Goal: Information Seeking & Learning: Learn about a topic

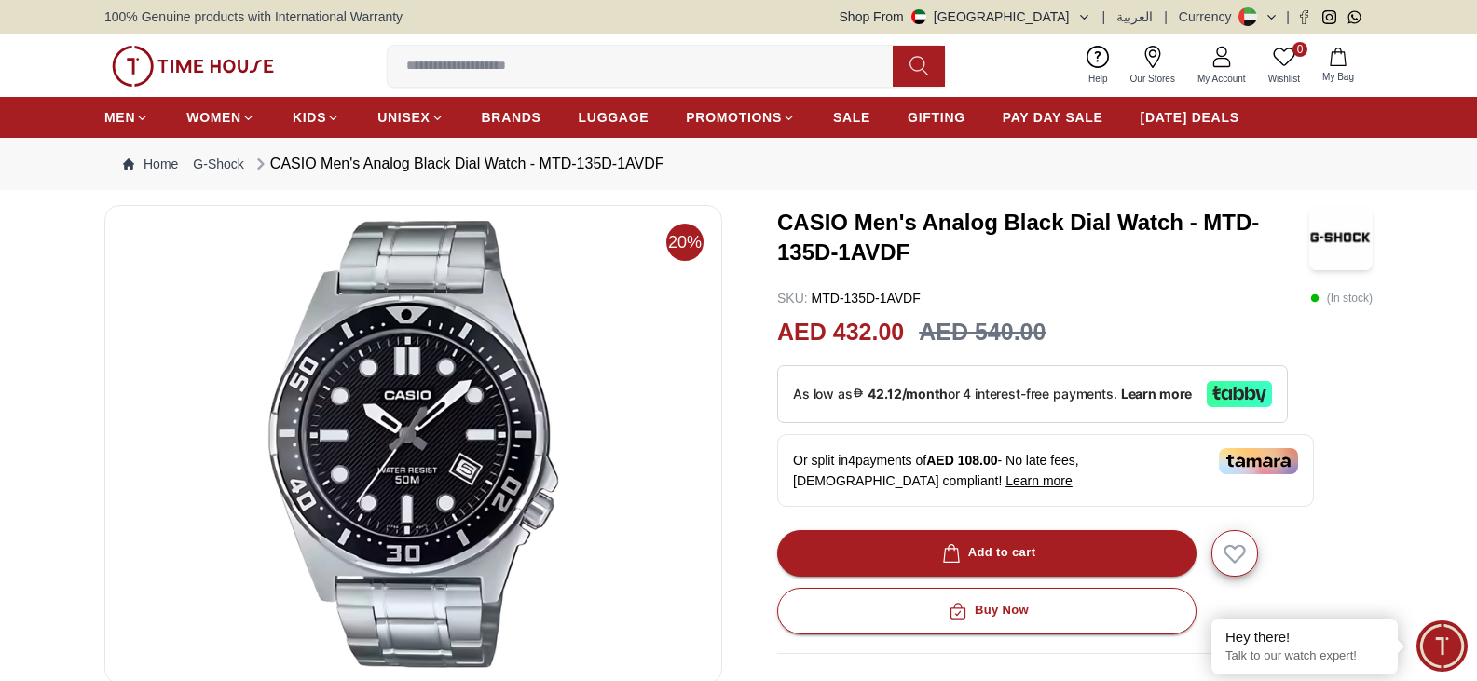
click at [434, 319] on img at bounding box center [413, 444] width 586 height 447
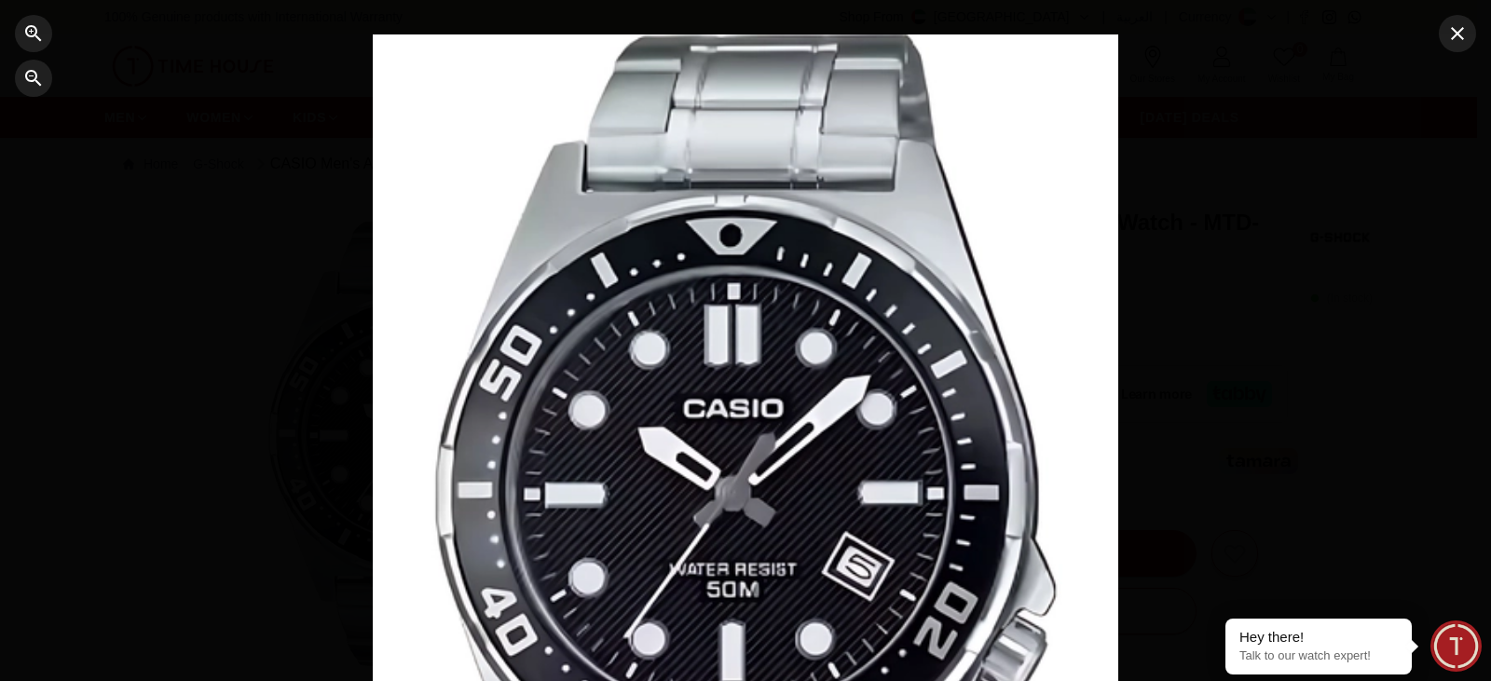
drag, startPoint x: 656, startPoint y: 338, endPoint x: 776, endPoint y: 338, distance: 119.3
click at [661, 338] on div at bounding box center [746, 340] width 746 height 613
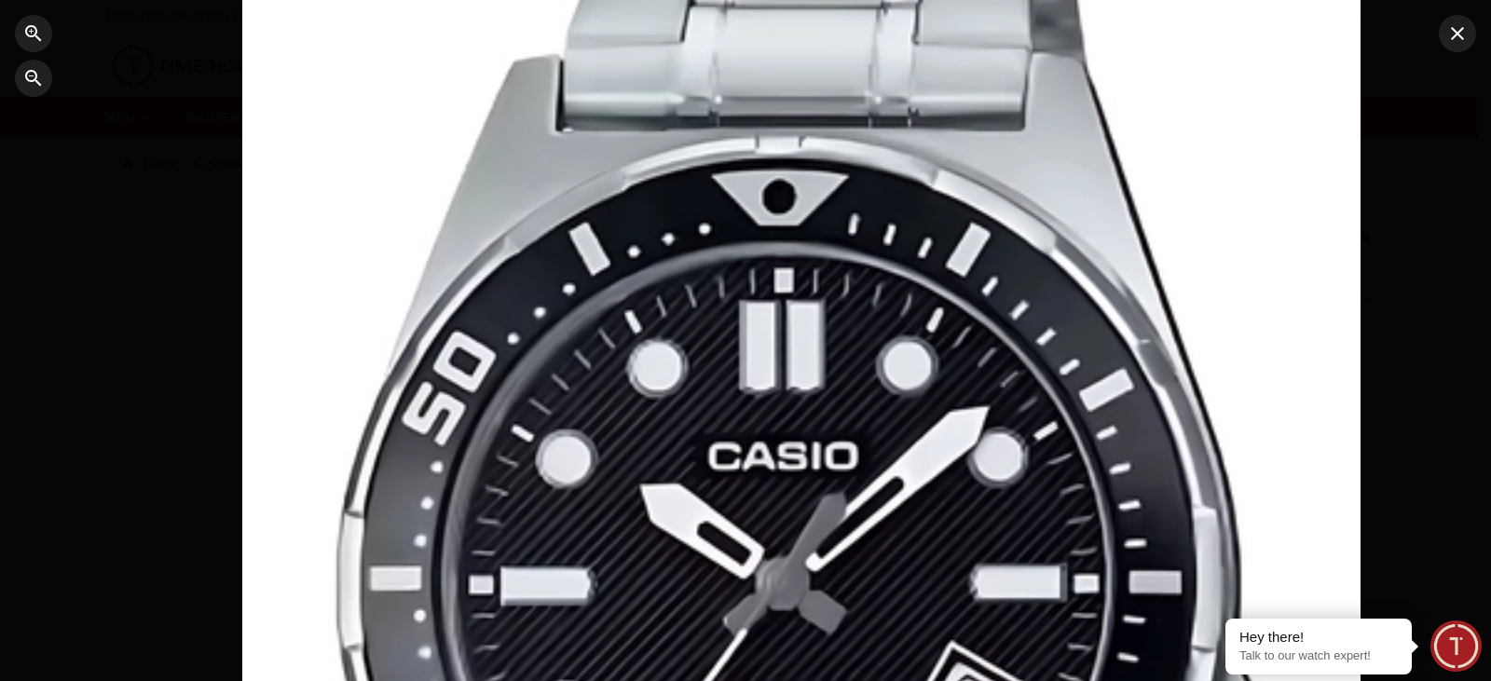
drag, startPoint x: 1165, startPoint y: 349, endPoint x: 1179, endPoint y: 333, distance: 21.1
click at [1165, 341] on div at bounding box center [801, 355] width 1119 height 920
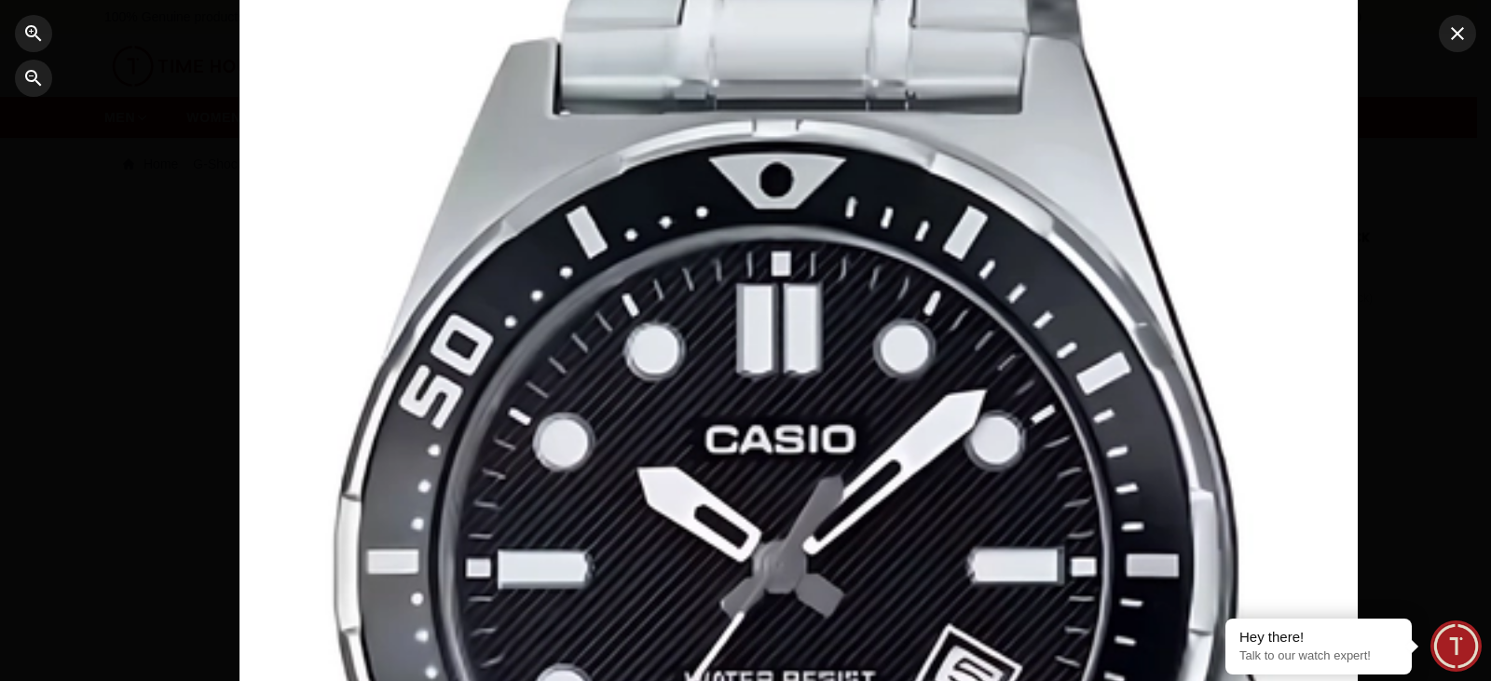
click at [1393, 268] on div at bounding box center [745, 340] width 1491 height 681
click at [1418, 229] on div at bounding box center [745, 340] width 1491 height 681
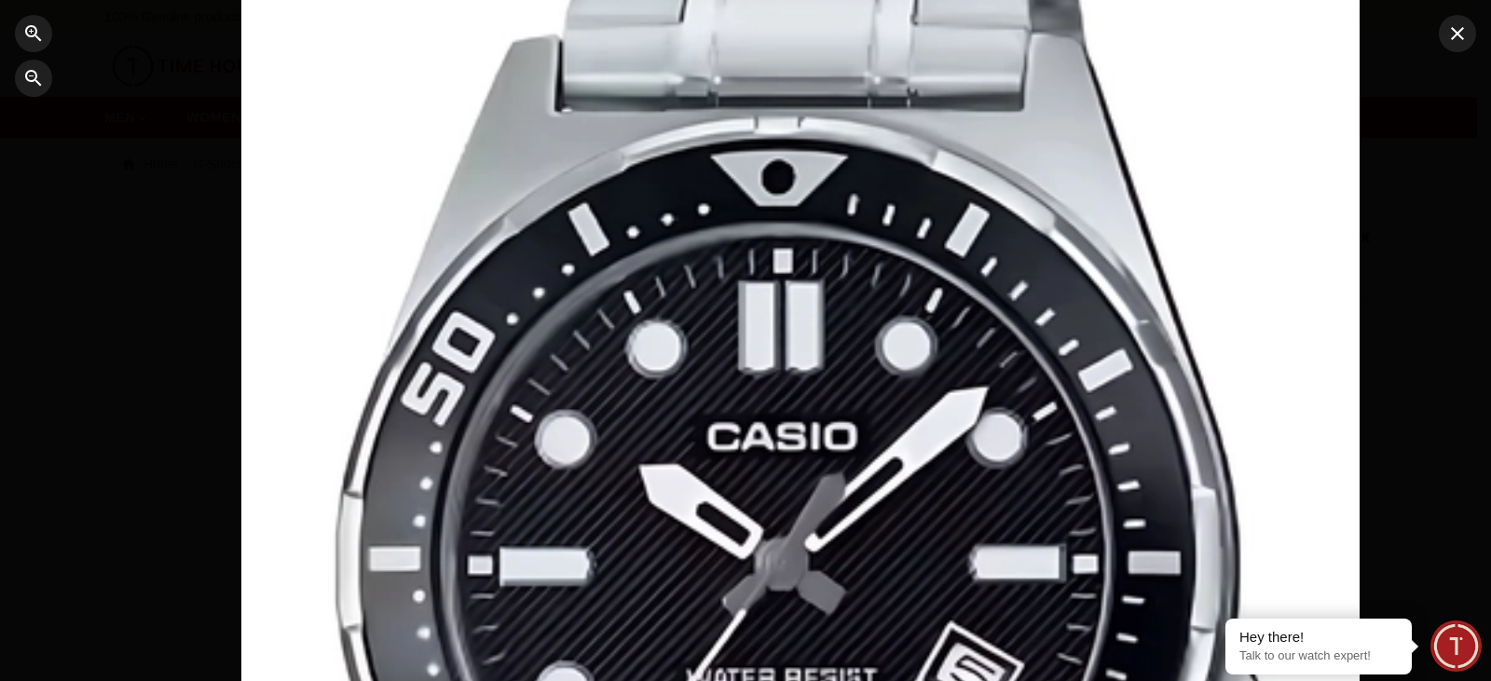
click at [1430, 287] on div at bounding box center [745, 340] width 1491 height 681
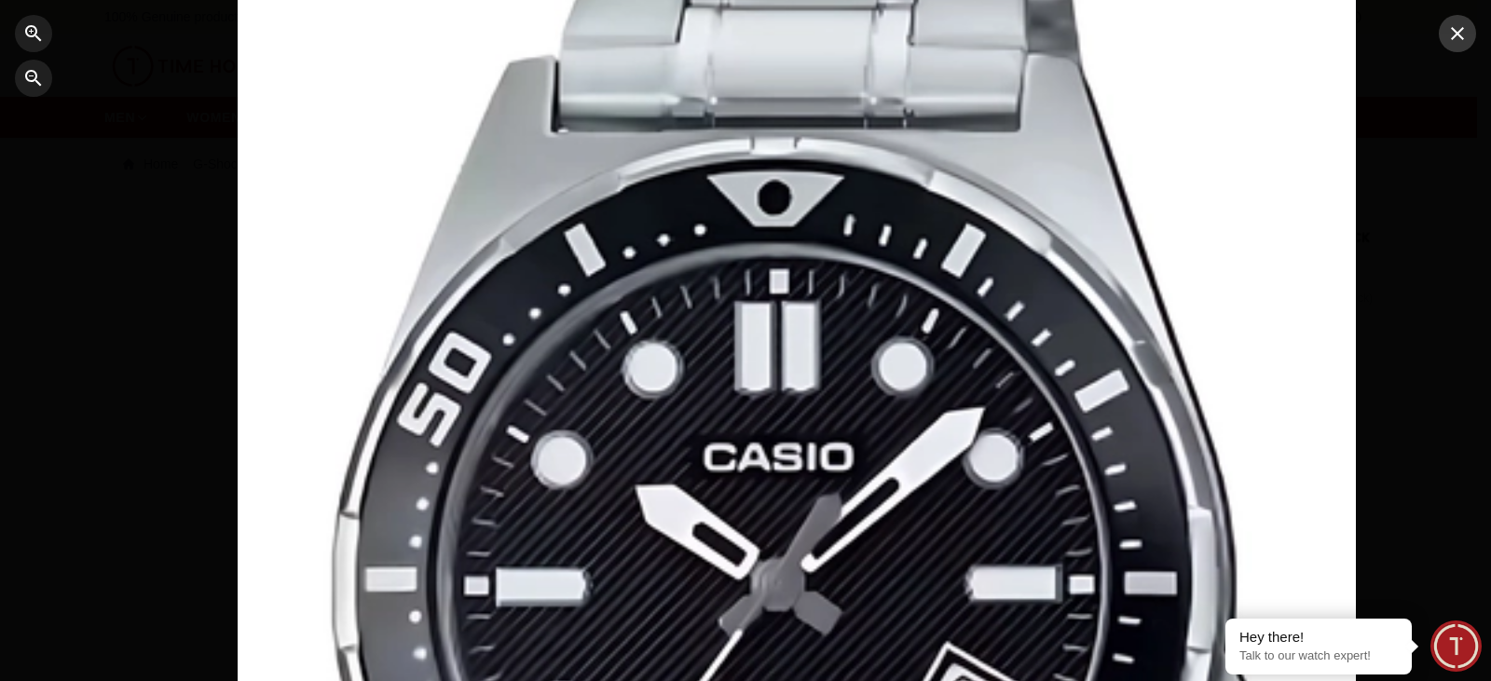
click at [1466, 31] on icon "button" at bounding box center [1458, 33] width 22 height 22
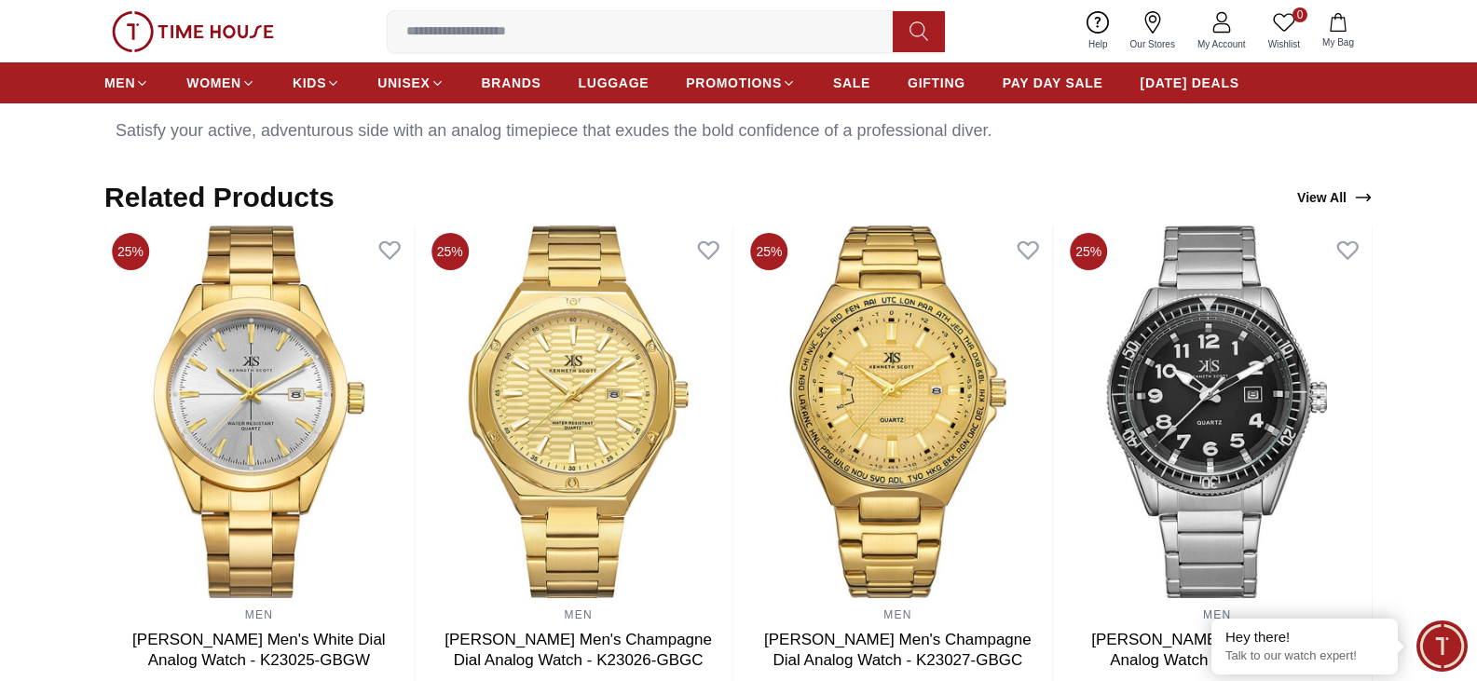
scroll to position [497, 0]
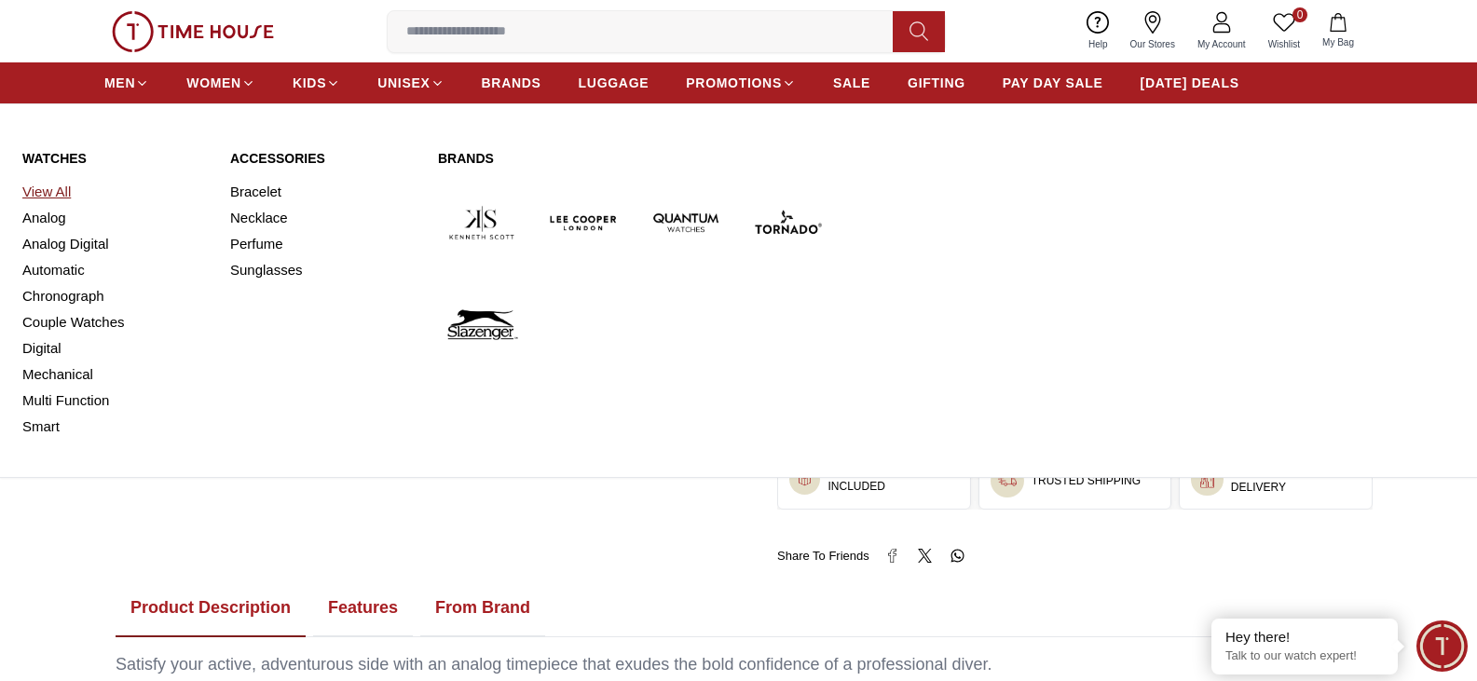
click at [43, 186] on link "View All" at bounding box center [114, 192] width 185 height 26
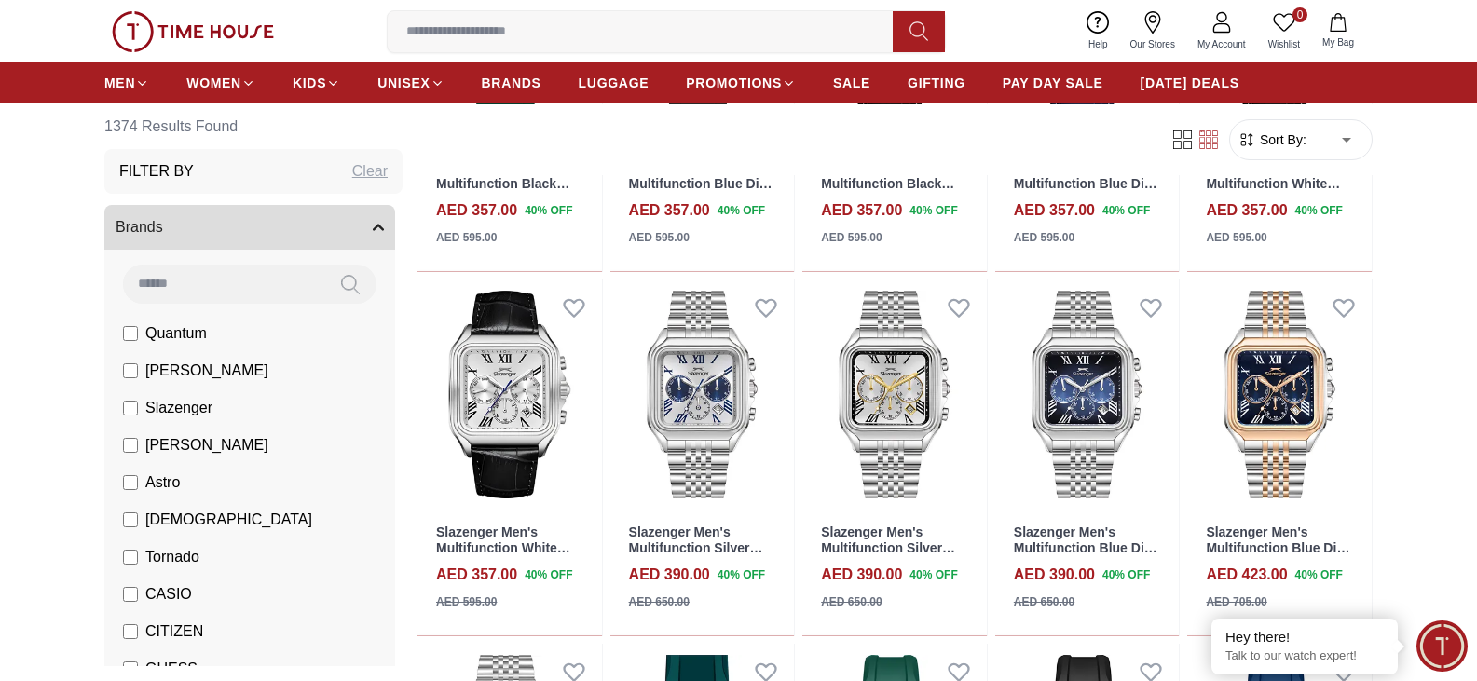
scroll to position [746, 0]
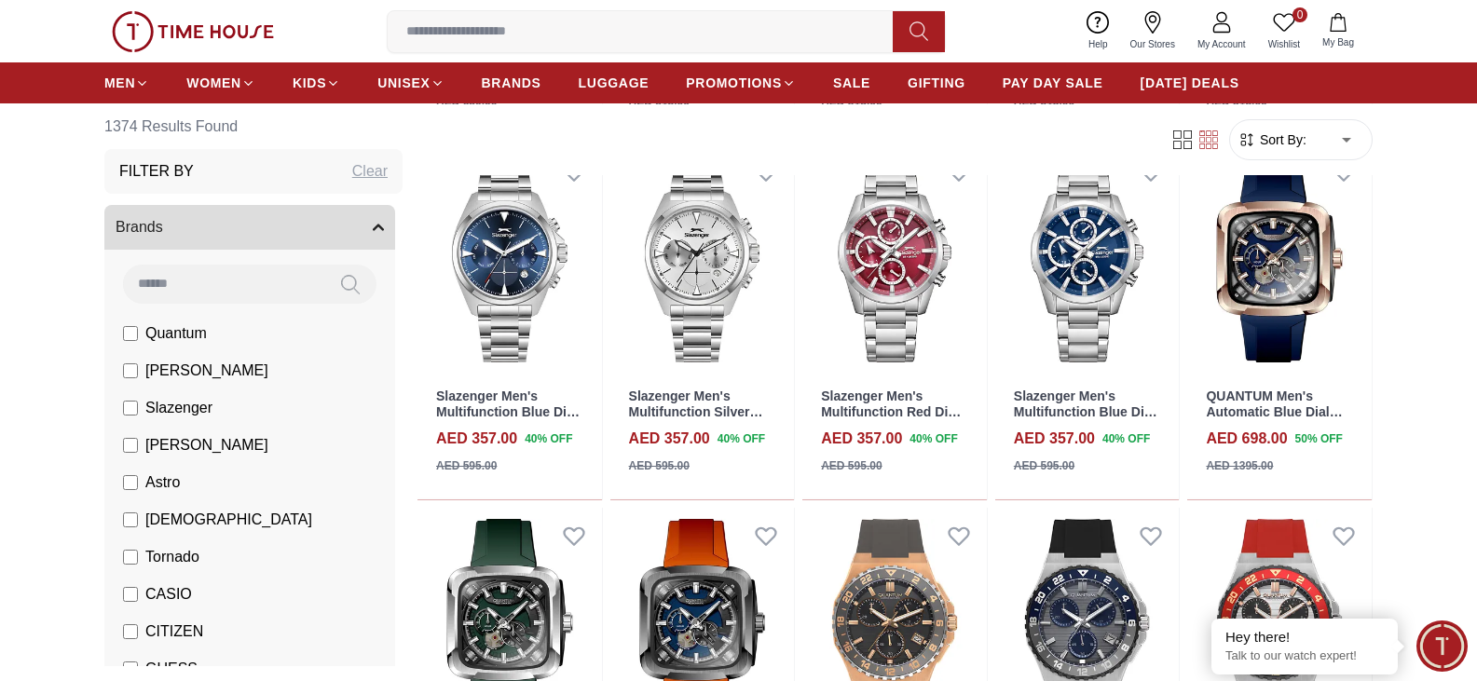
scroll to position [2113, 0]
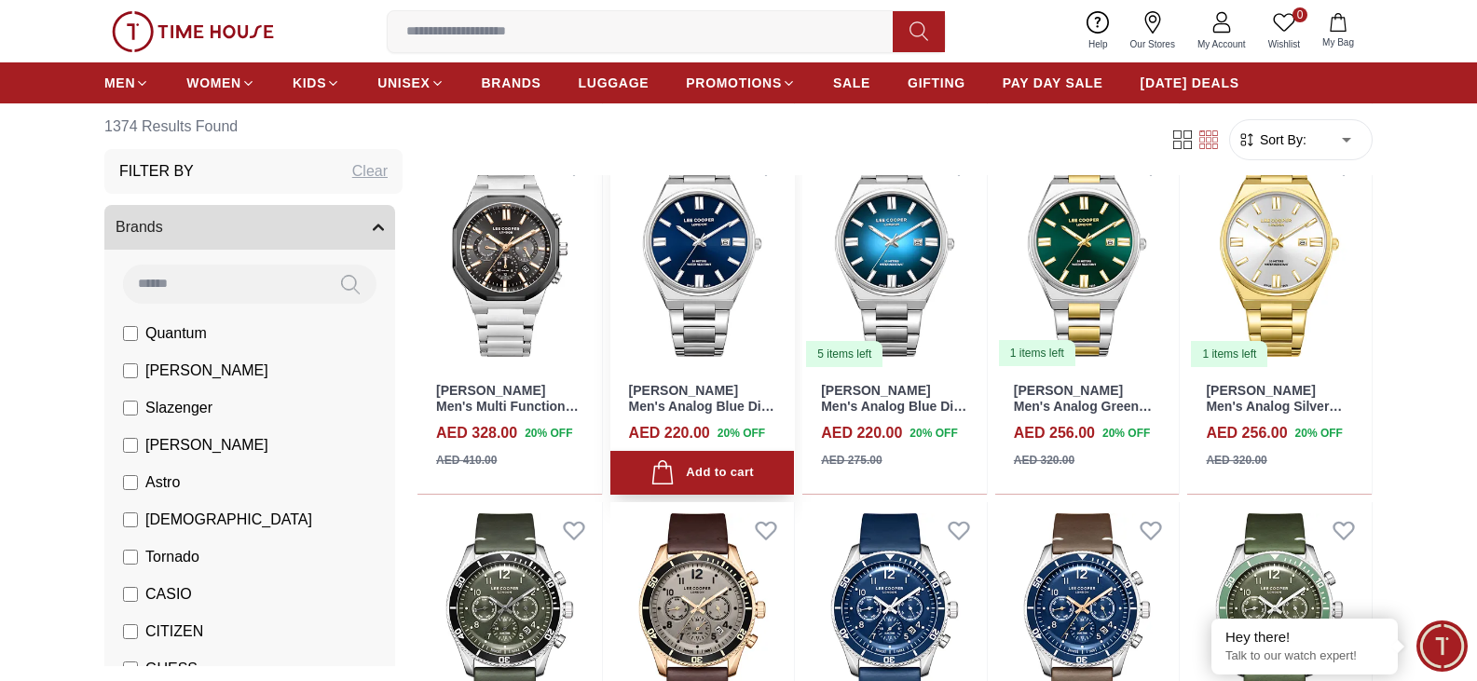
scroll to position [3853, 0]
